Goal: Entertainment & Leisure: Browse casually

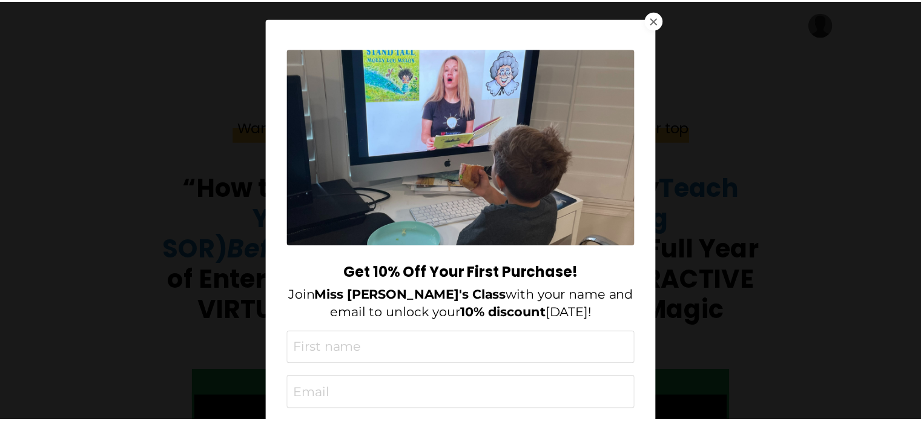
scroll to position [848, 0]
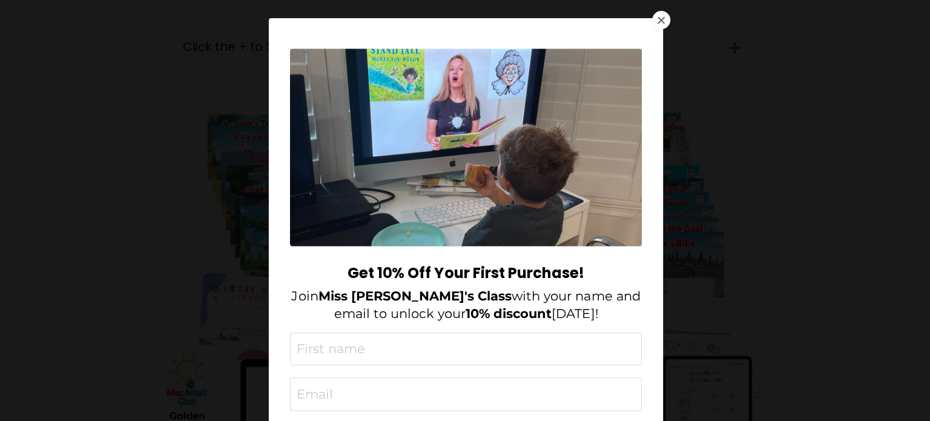
click at [661, 20] on div at bounding box center [660, 20] width 18 height 18
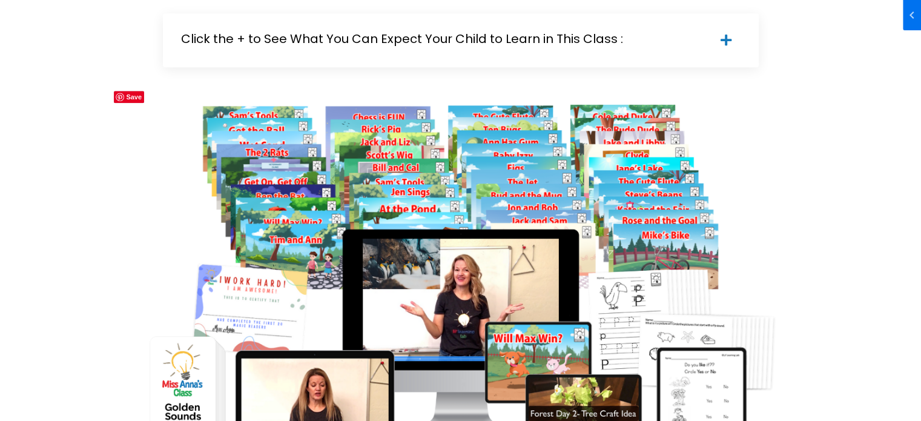
scroll to position [1090, 0]
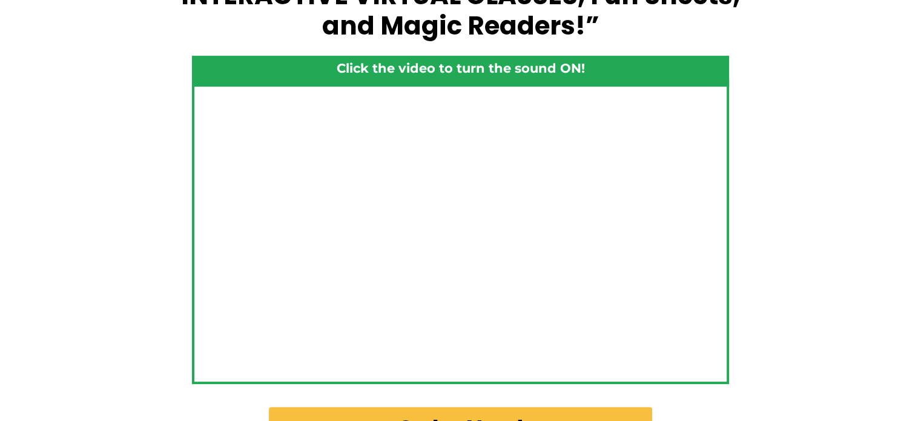
scroll to position [424, 0]
